Goal: Contribute content

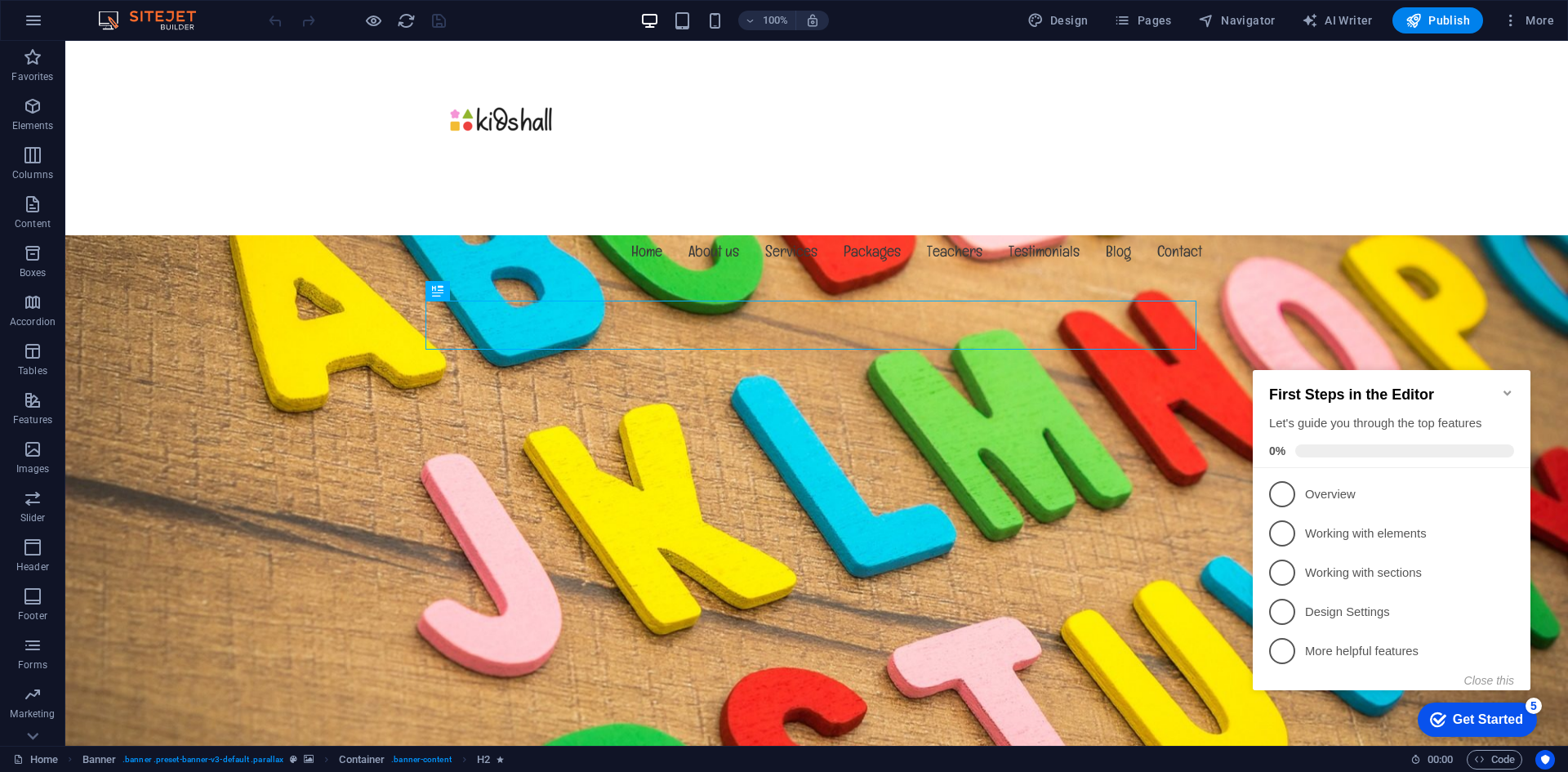
click at [1508, 391] on icon "Minimize checklist" at bounding box center [1507, 393] width 7 height 5
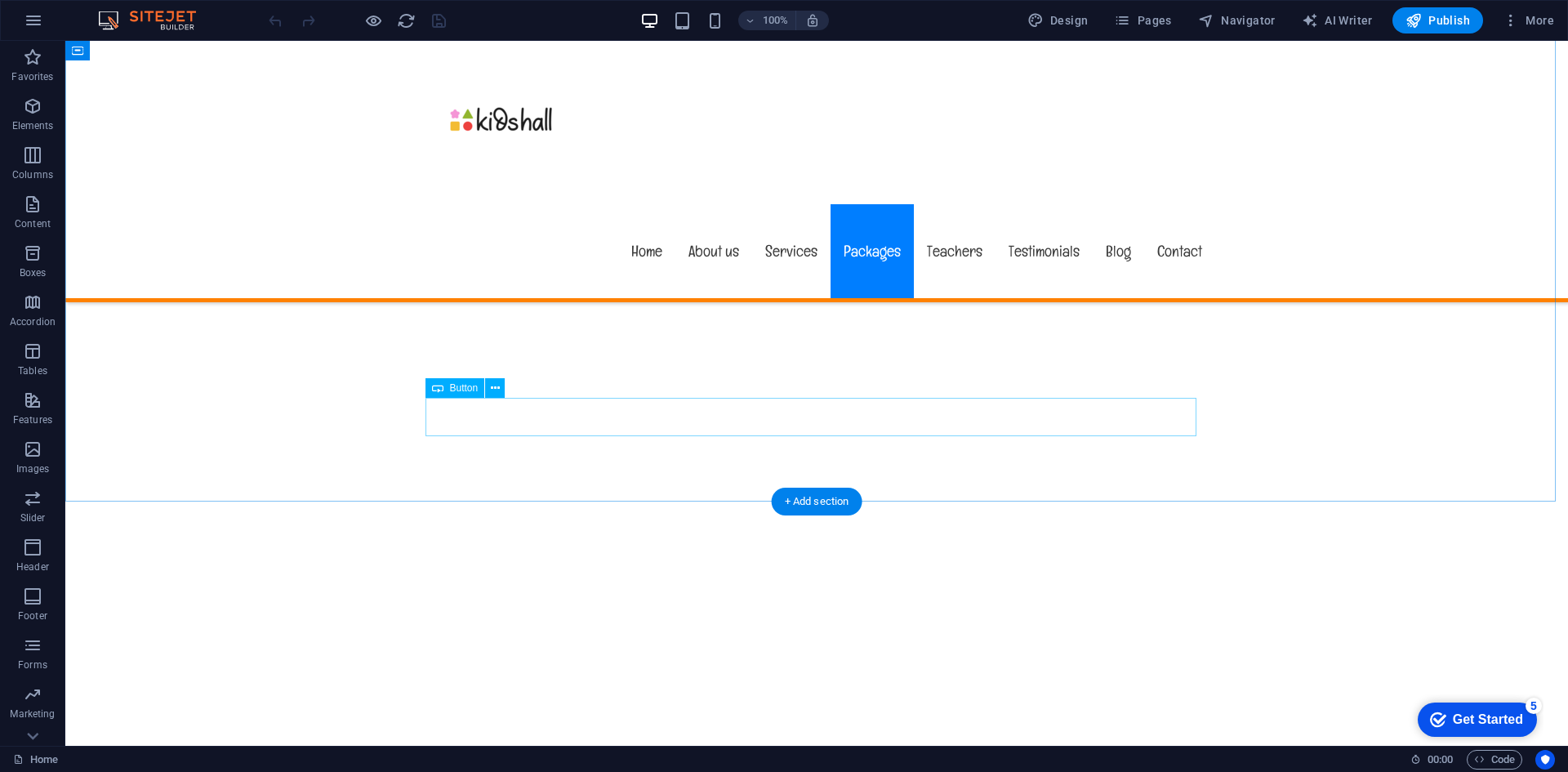
scroll to position [8960, 0]
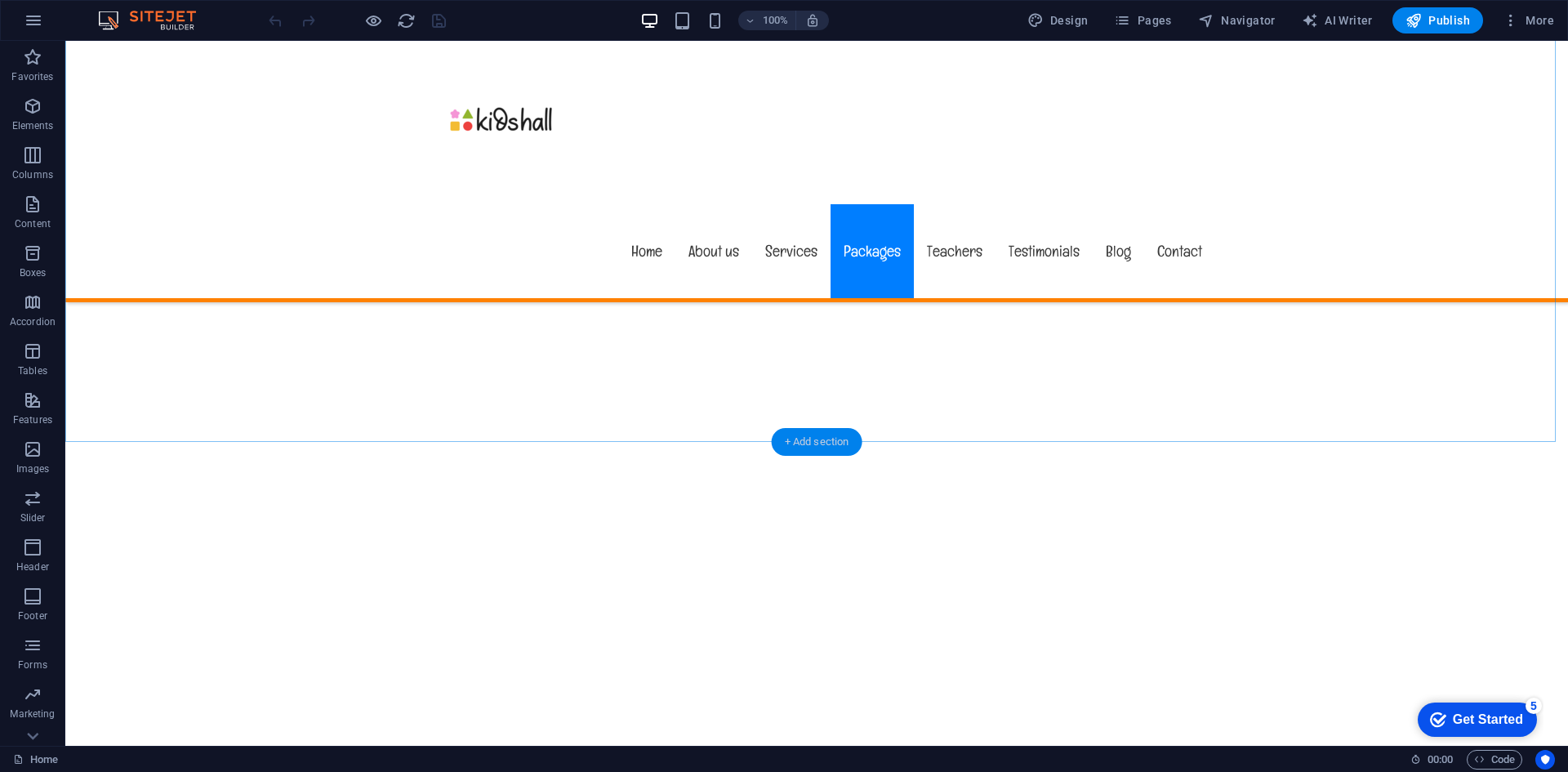
click at [806, 444] on div "+ Add section" at bounding box center [817, 441] width 91 height 27
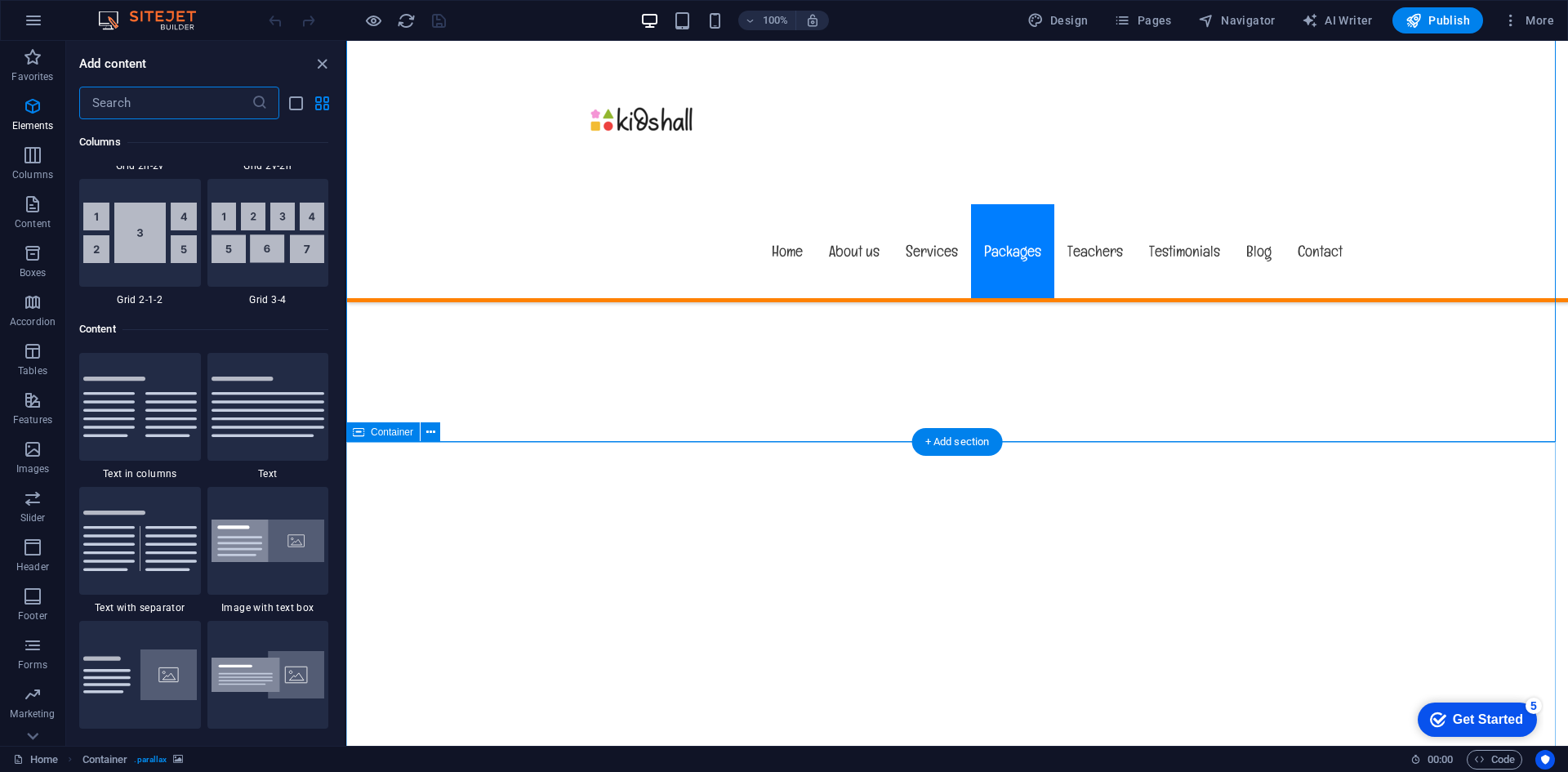
scroll to position [2858, 0]
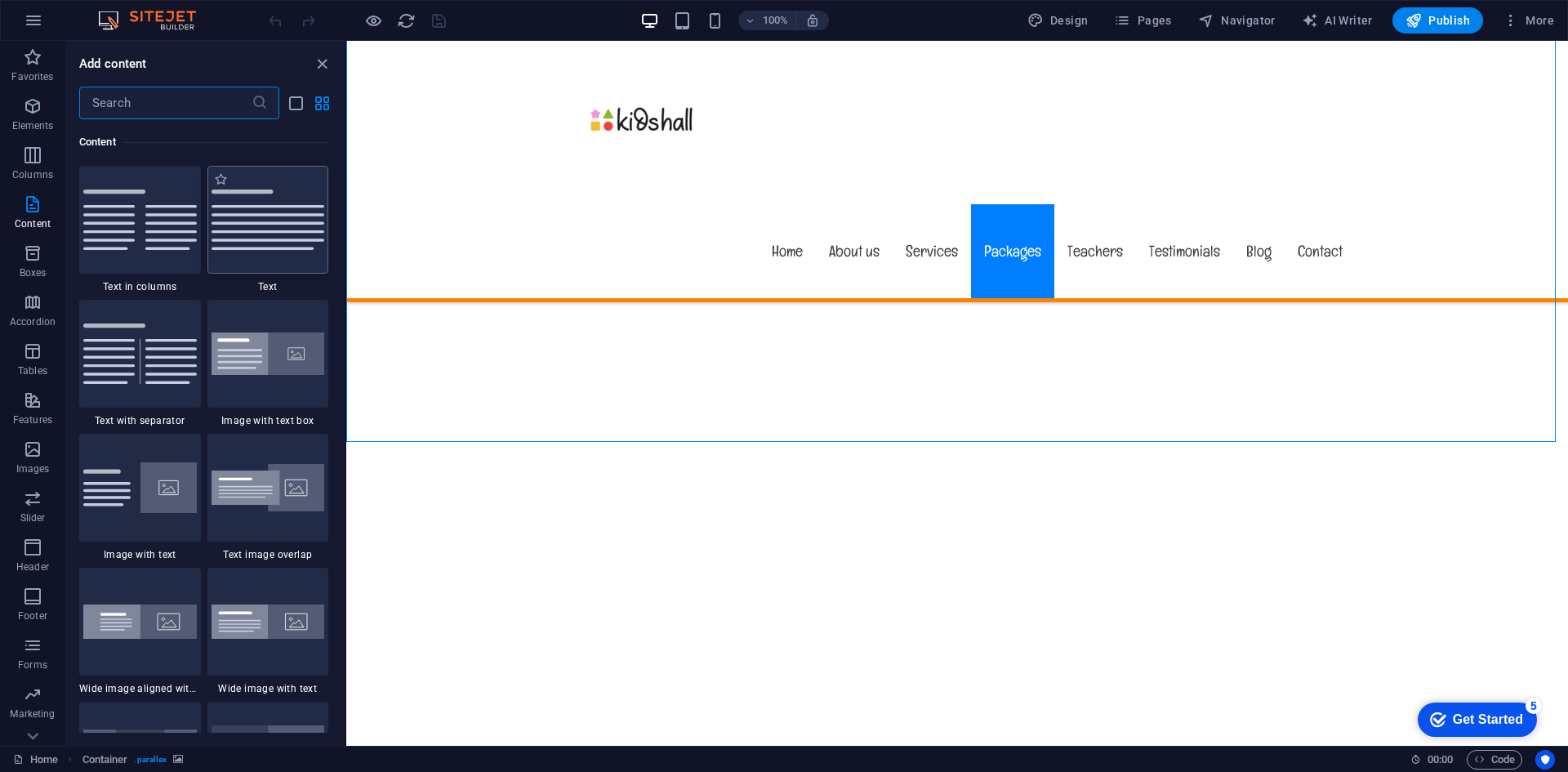
click at [280, 234] on img at bounding box center [268, 220] width 113 height 61
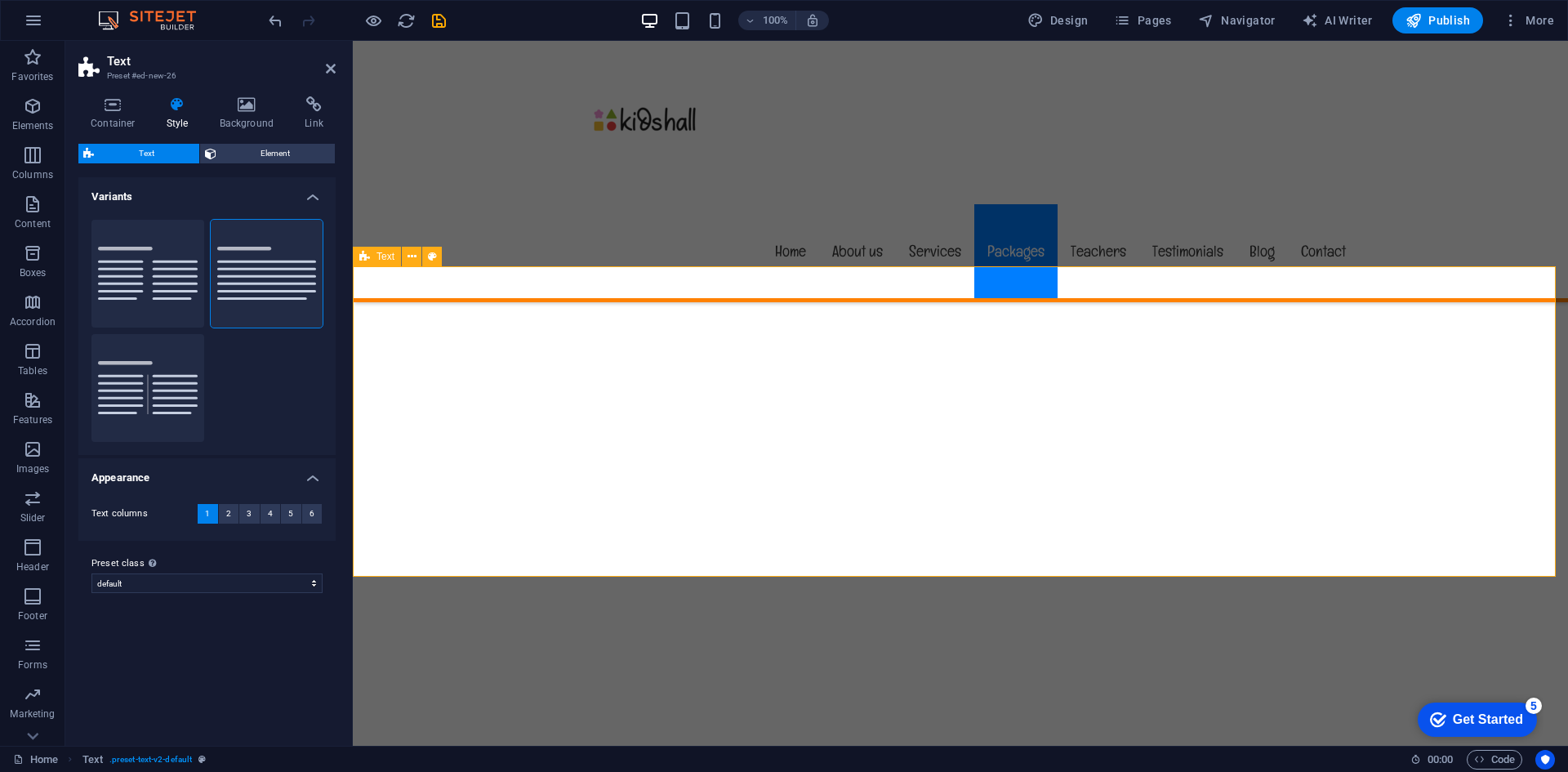
scroll to position [9148, 0]
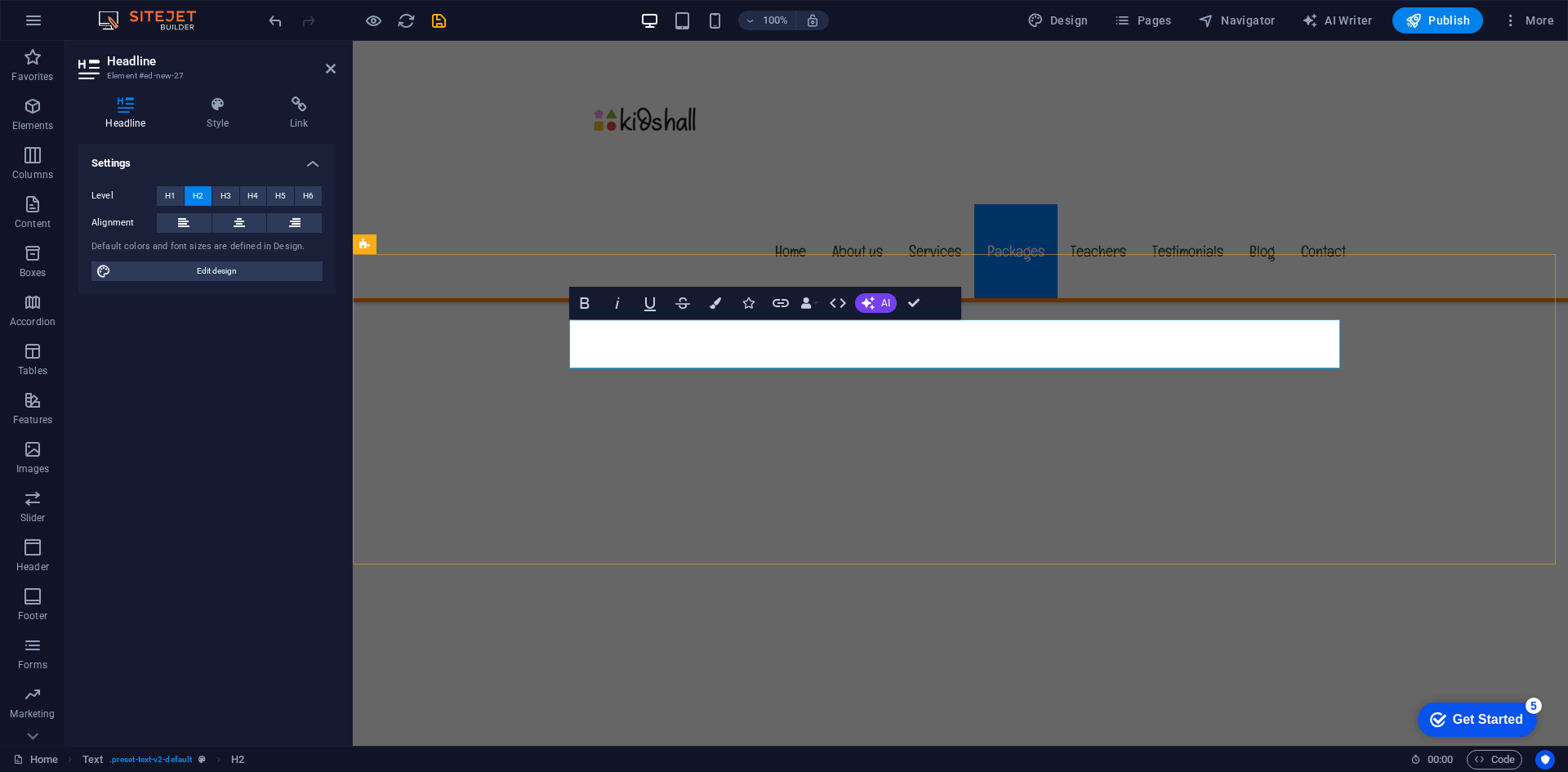
click at [228, 217] on button at bounding box center [240, 223] width 55 height 20
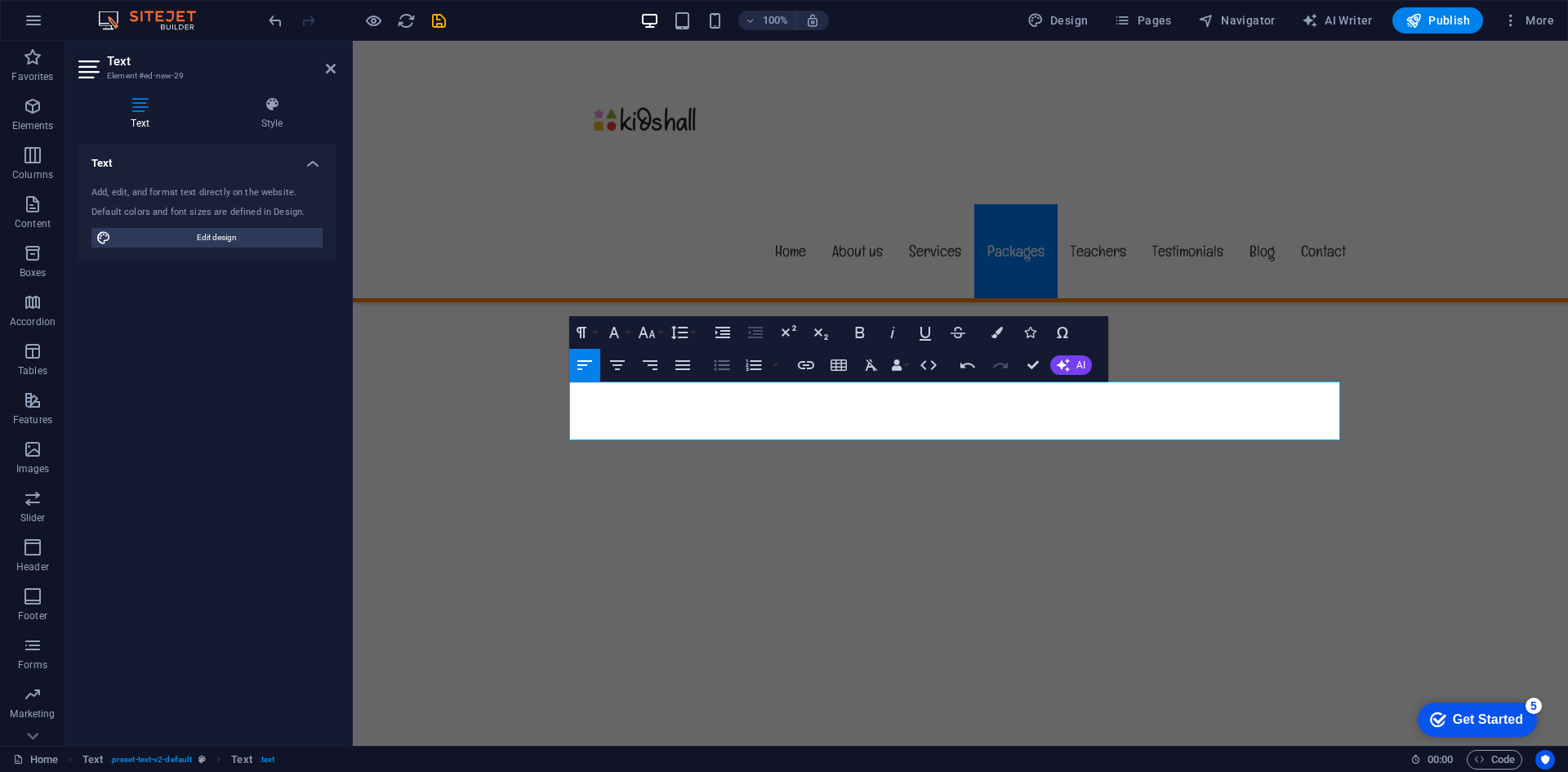
click at [724, 357] on icon "button" at bounding box center [722, 366] width 20 height 20
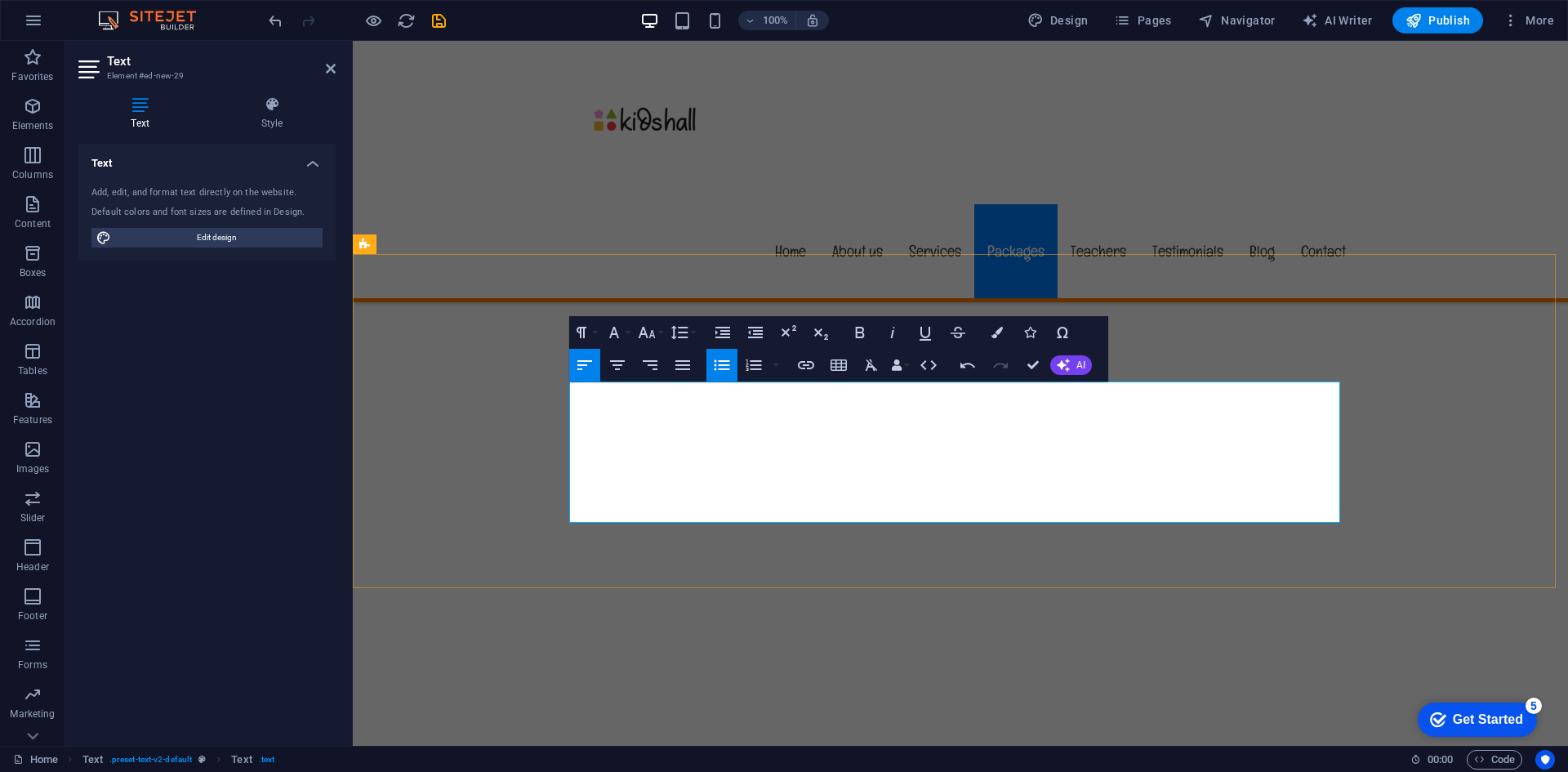
click at [618, 331] on icon "button" at bounding box center [615, 332] width 20 height 20
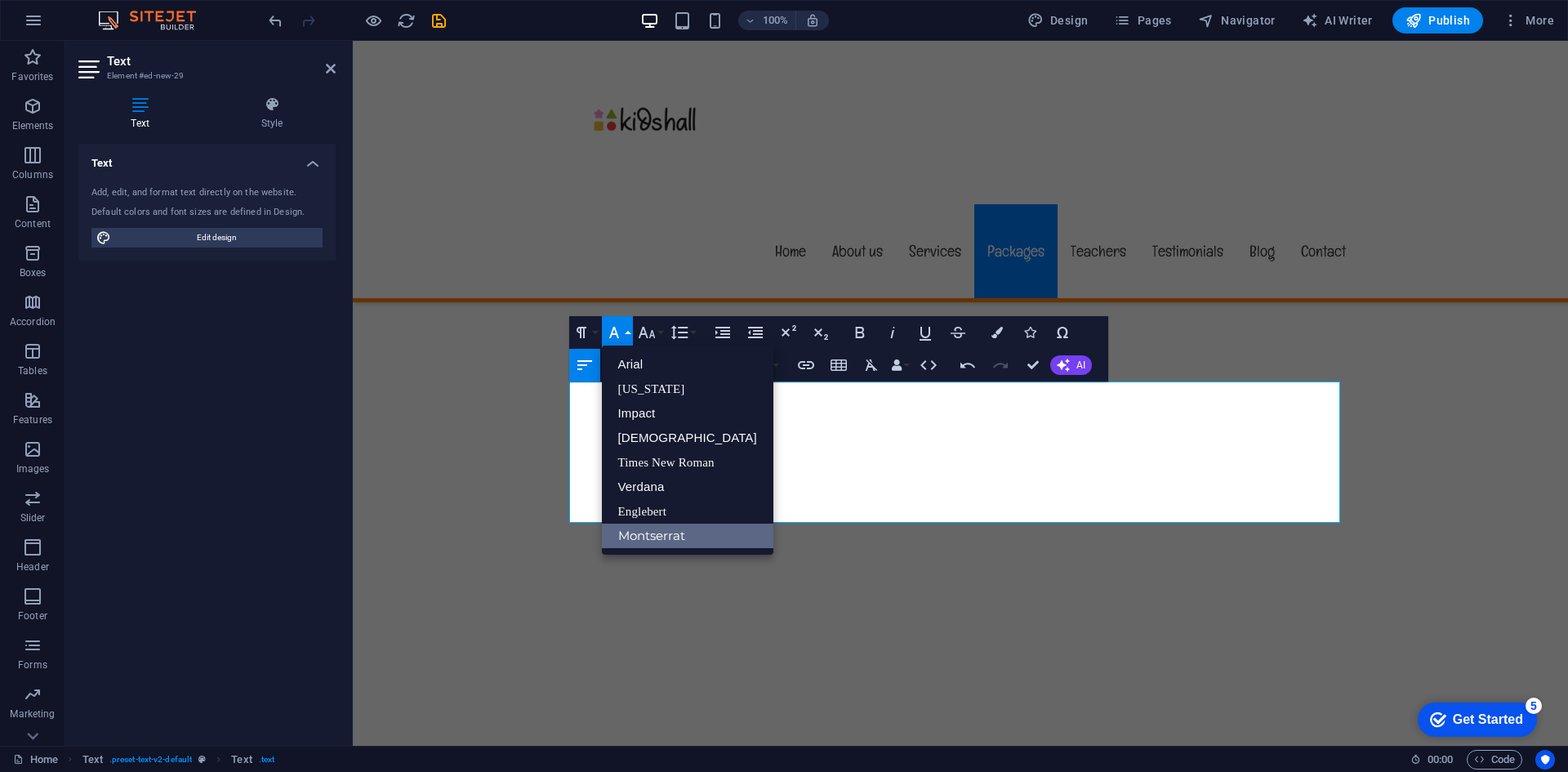
scroll to position [0, 0]
click at [653, 511] on link "Englebert" at bounding box center [688, 511] width 172 height 24
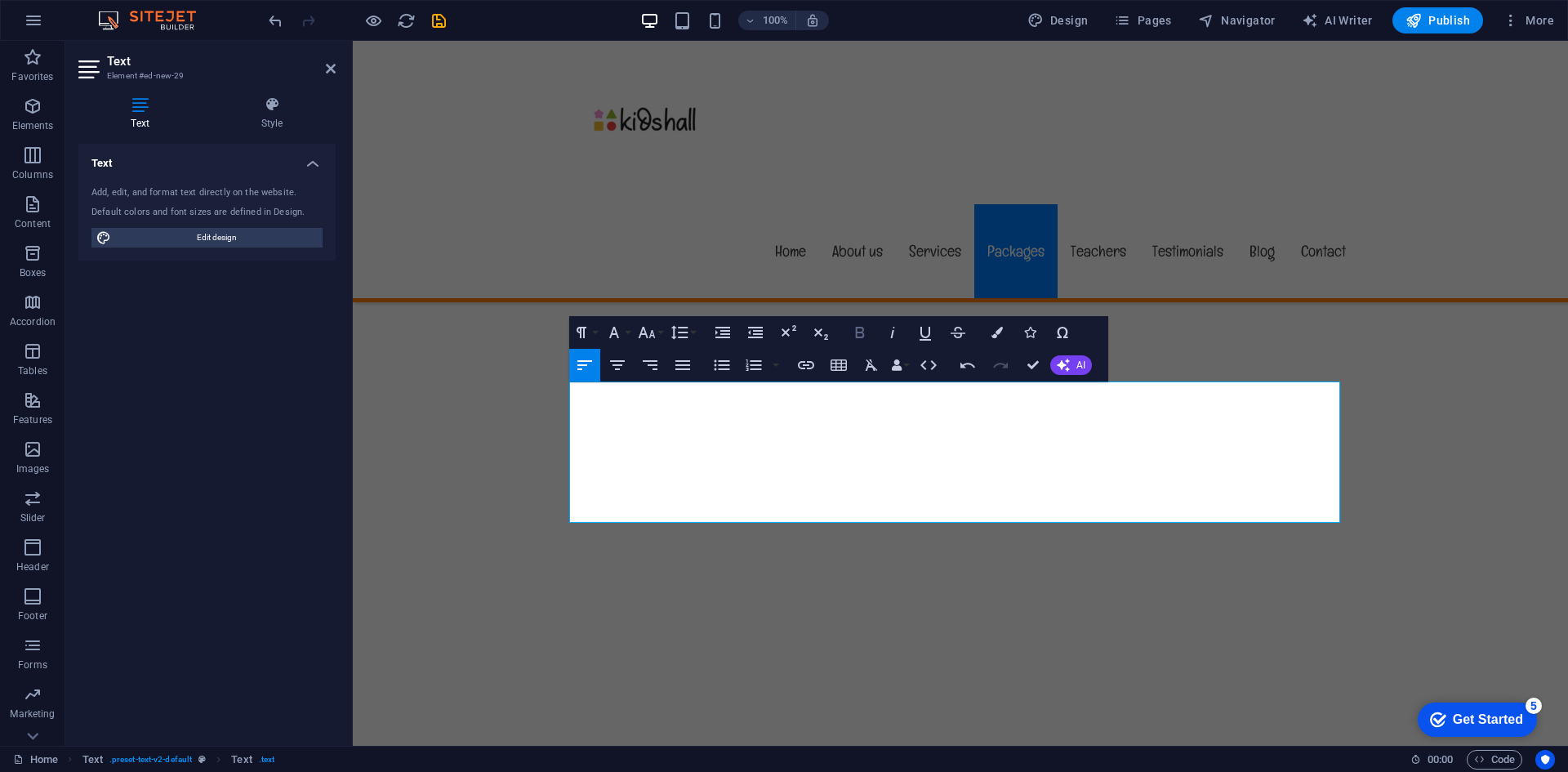
click at [854, 335] on icon "button" at bounding box center [860, 332] width 20 height 20
click at [660, 332] on button "Font Size" at bounding box center [650, 332] width 31 height 32
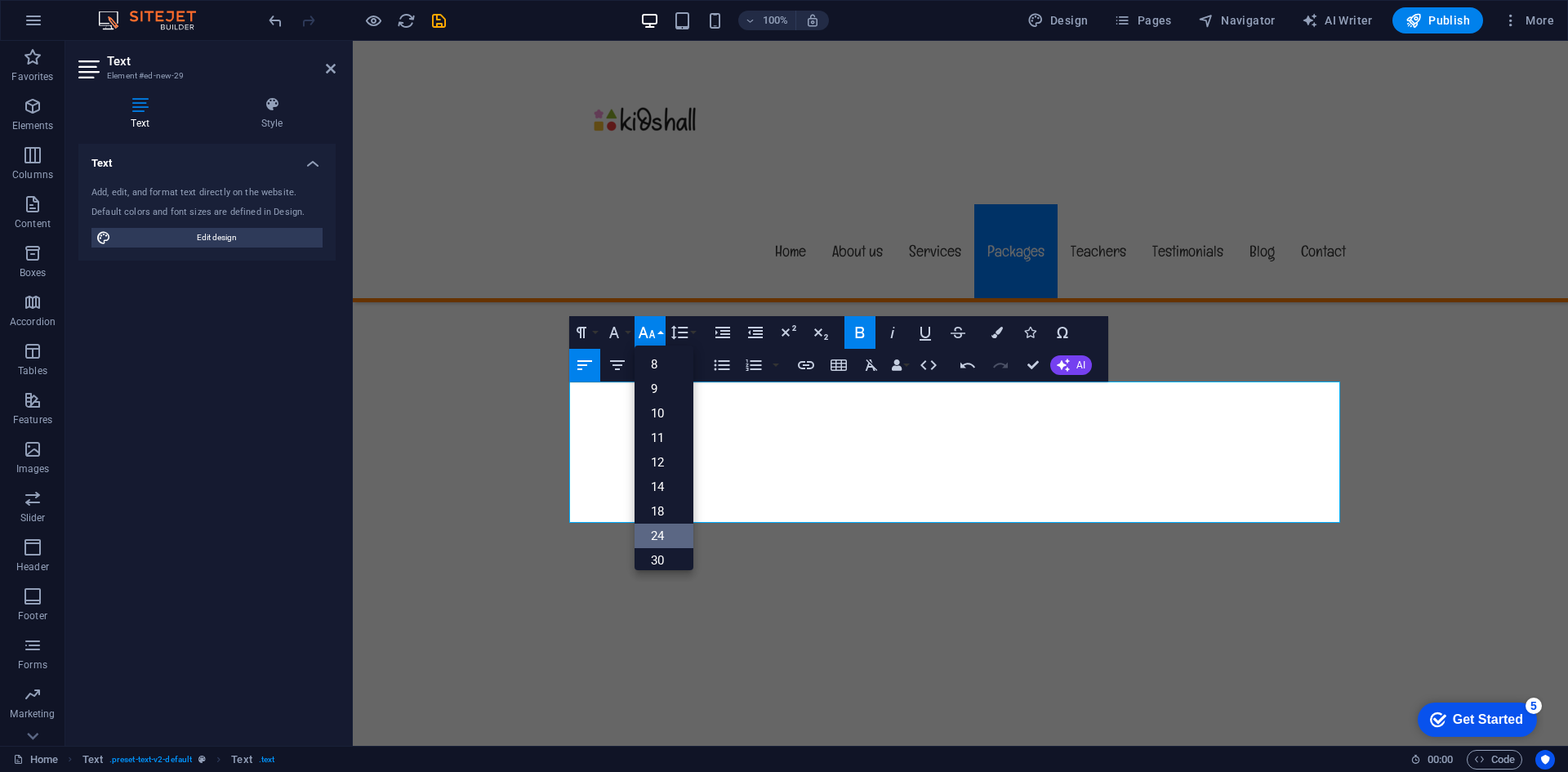
click at [658, 545] on link "24" at bounding box center [664, 535] width 59 height 24
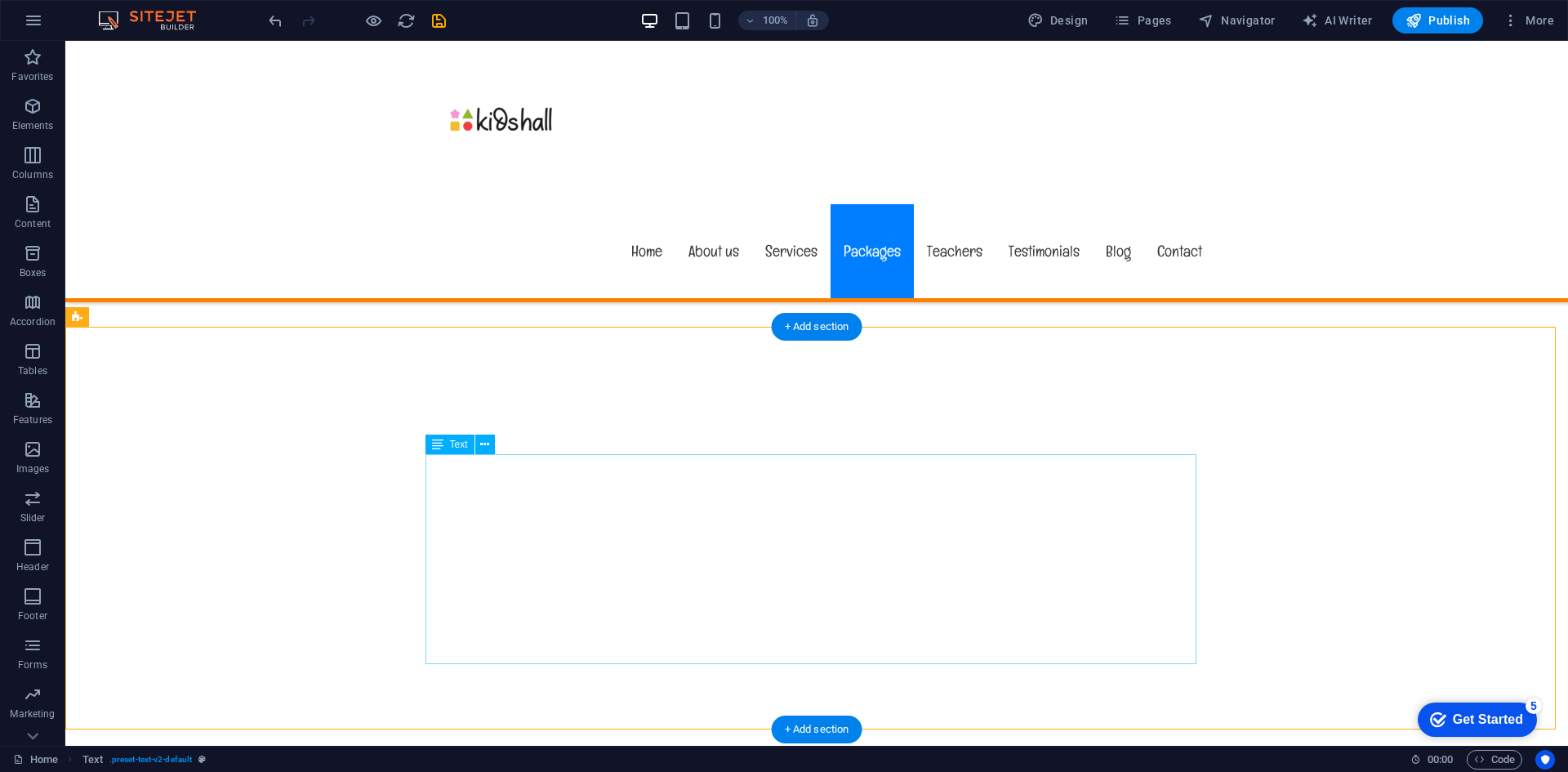
scroll to position [9082, 0]
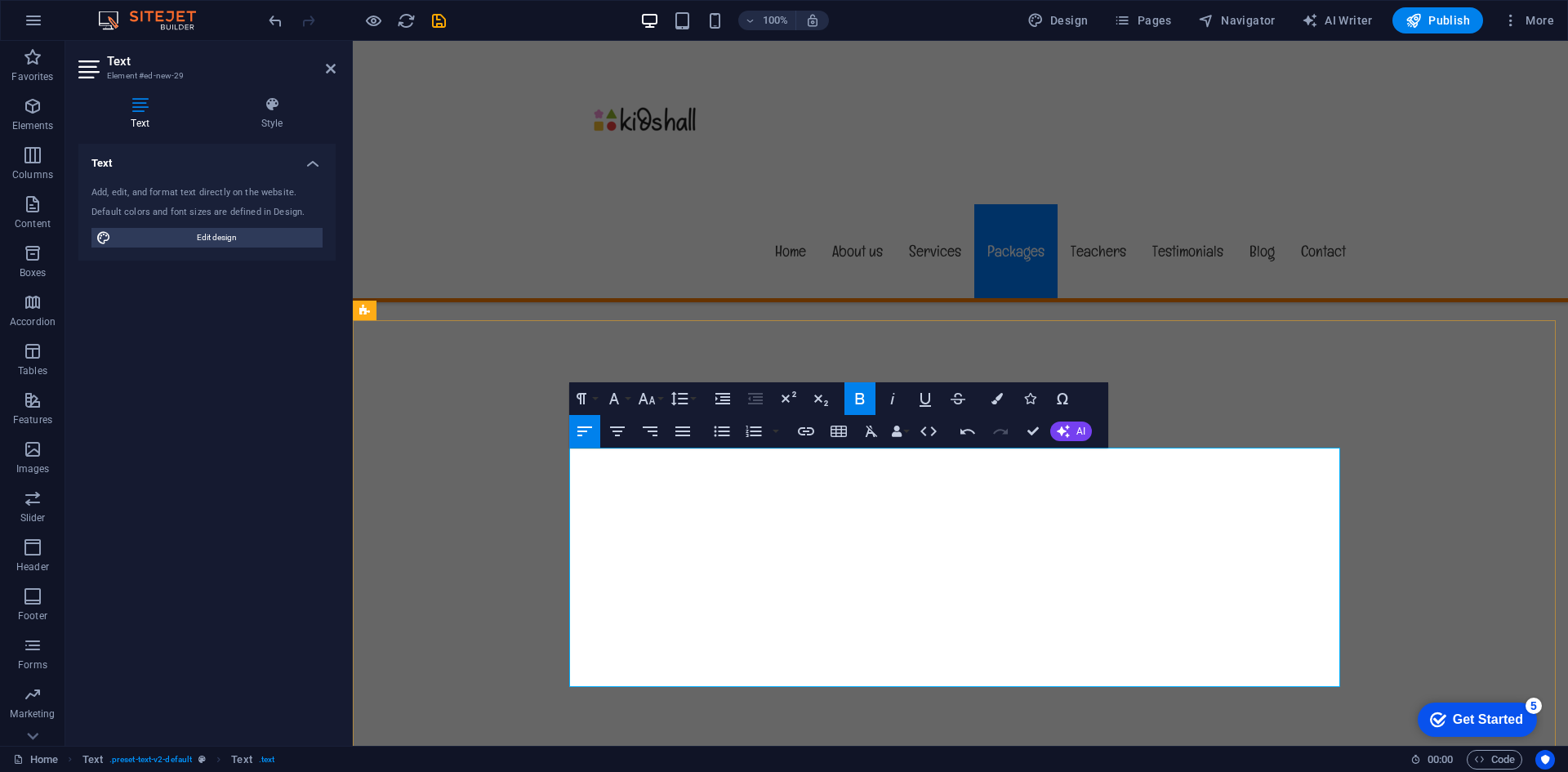
drag, startPoint x: 1037, startPoint y: 436, endPoint x: 937, endPoint y: 381, distance: 114.1
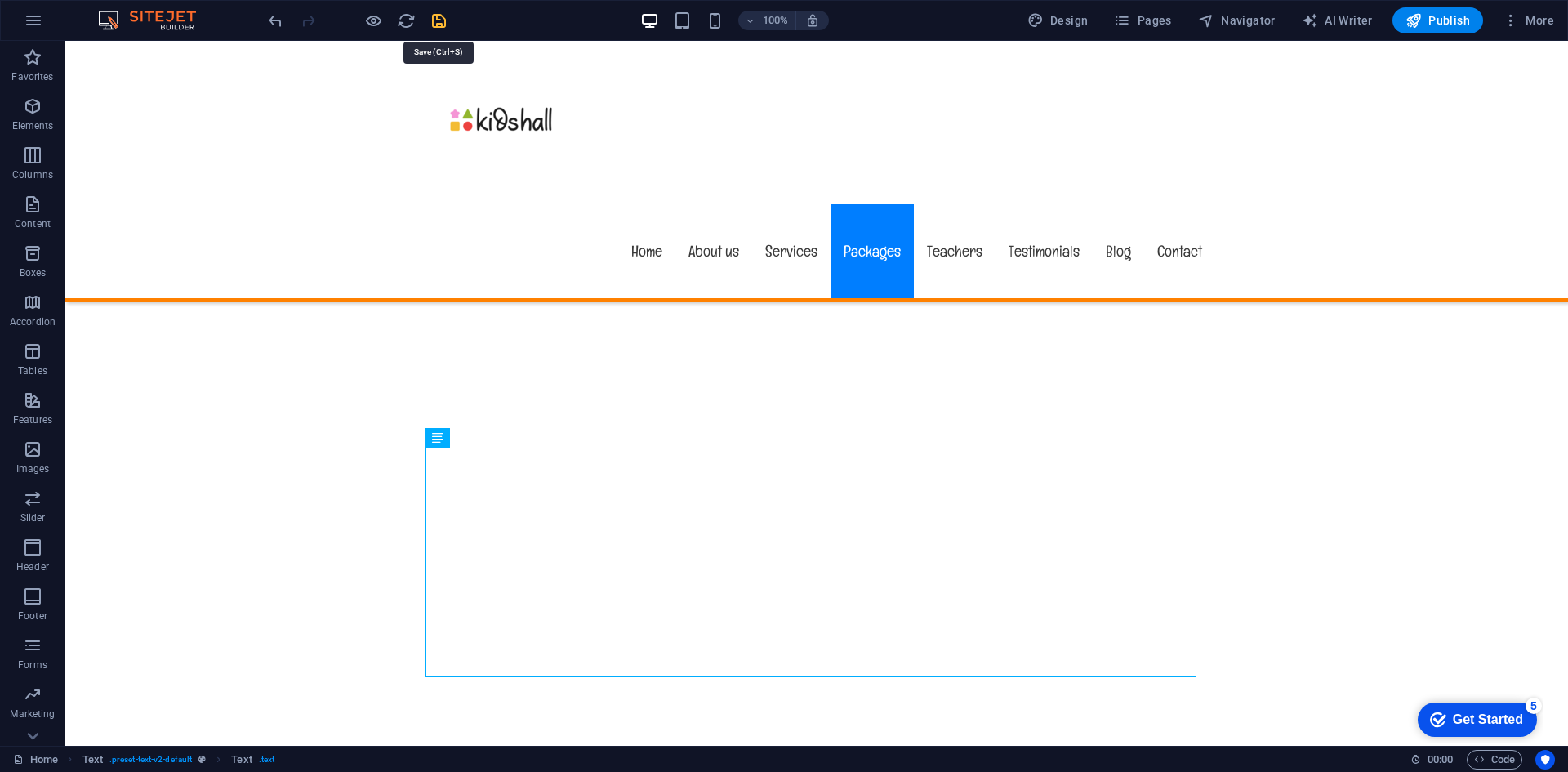
click at [441, 24] on icon "save" at bounding box center [439, 21] width 19 height 19
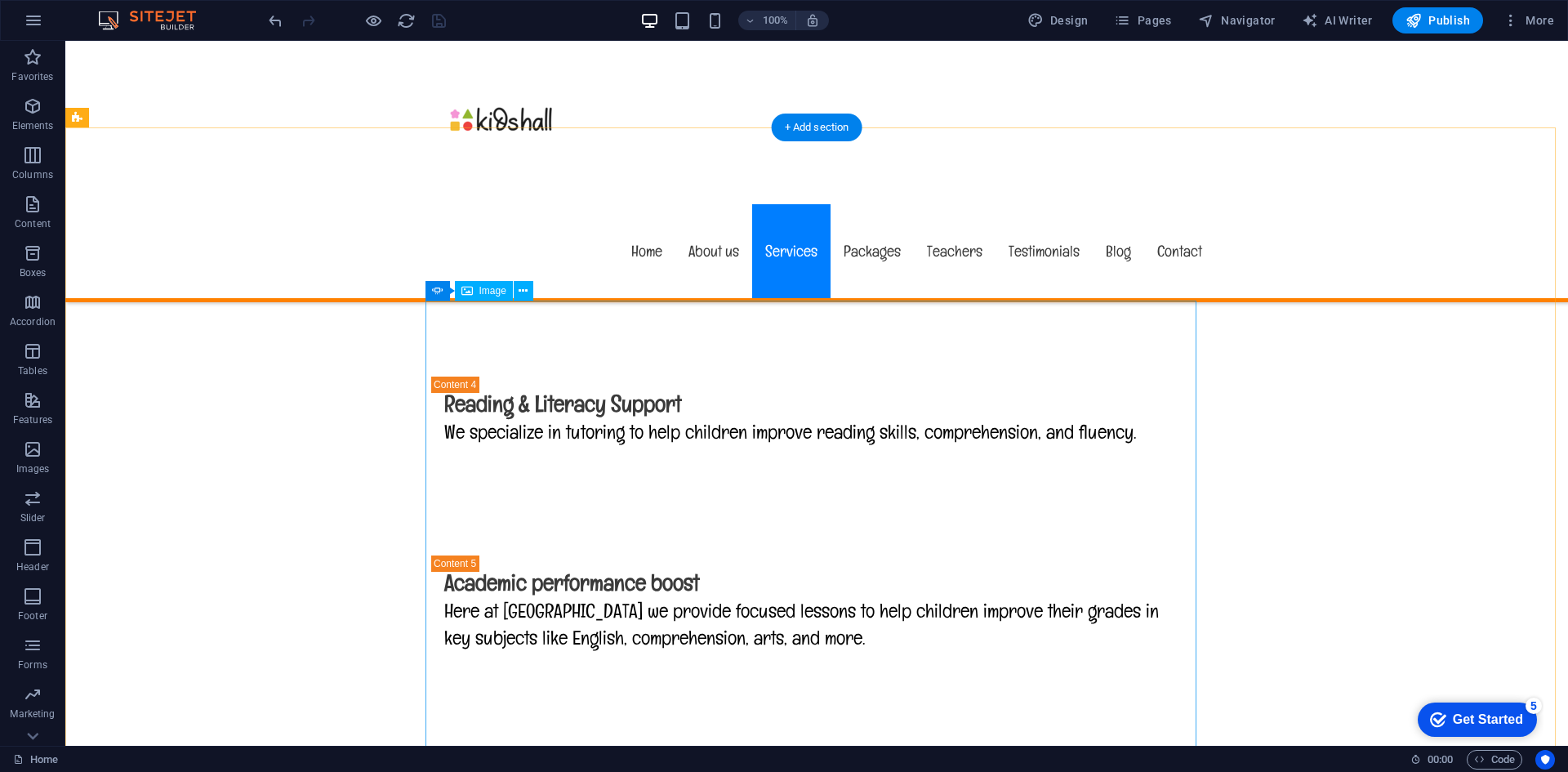
scroll to position [4460, 0]
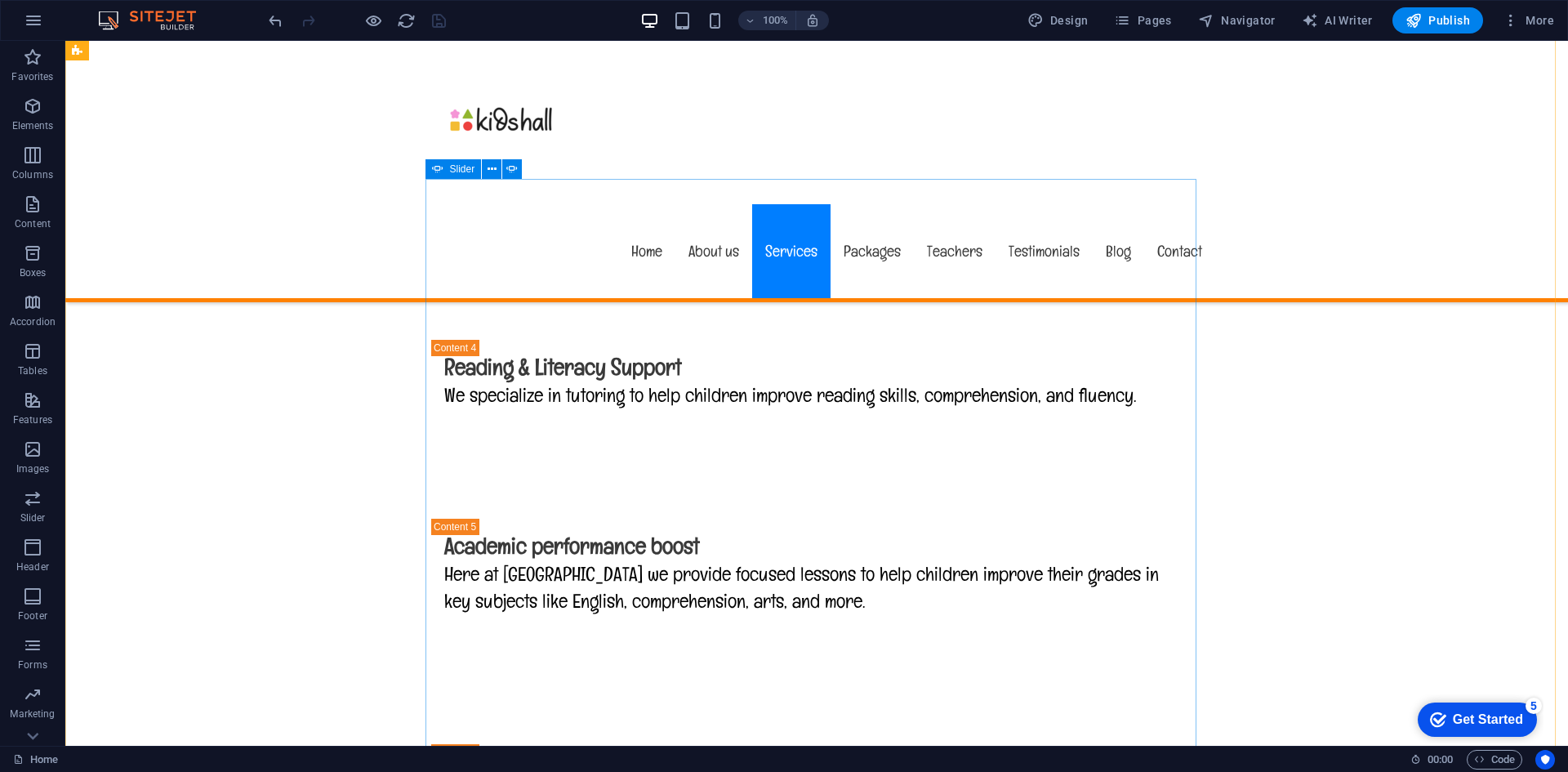
click at [1441, 8] on button "Publish" at bounding box center [1437, 20] width 91 height 26
